Goal: Book appointment/travel/reservation

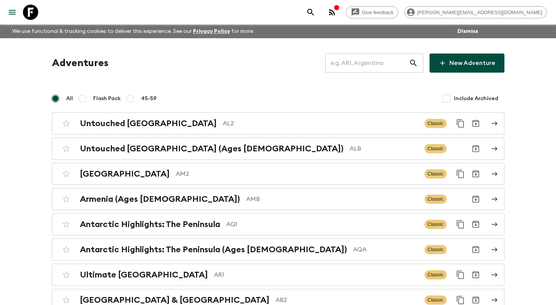
click at [370, 63] on input "text" at bounding box center [367, 62] width 84 height 21
type input "v"
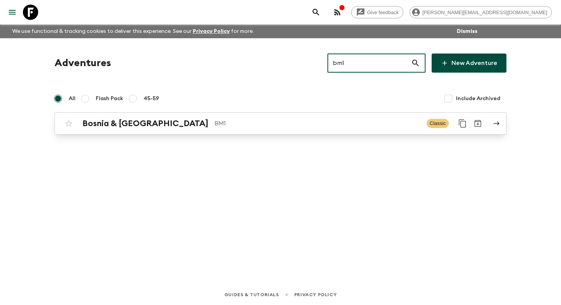
type input "bm1"
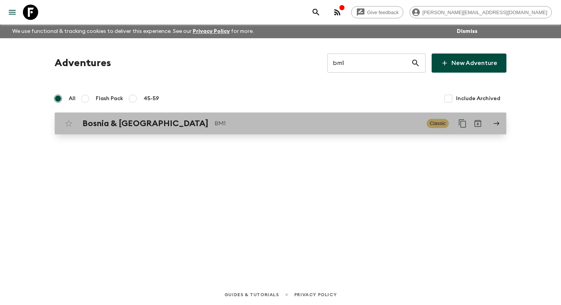
click at [304, 119] on p "BM1" at bounding box center [318, 123] width 206 height 9
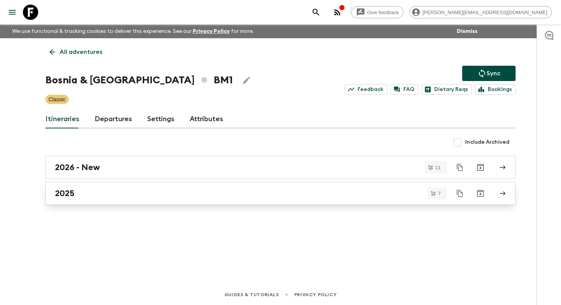
click at [193, 191] on div "2025" at bounding box center [273, 193] width 437 height 10
